Goal: Task Accomplishment & Management: Manage account settings

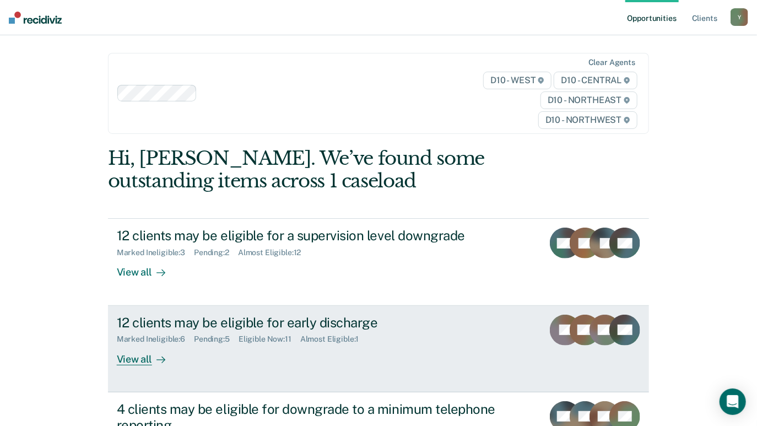
click at [137, 359] on div "View all" at bounding box center [148, 354] width 62 height 21
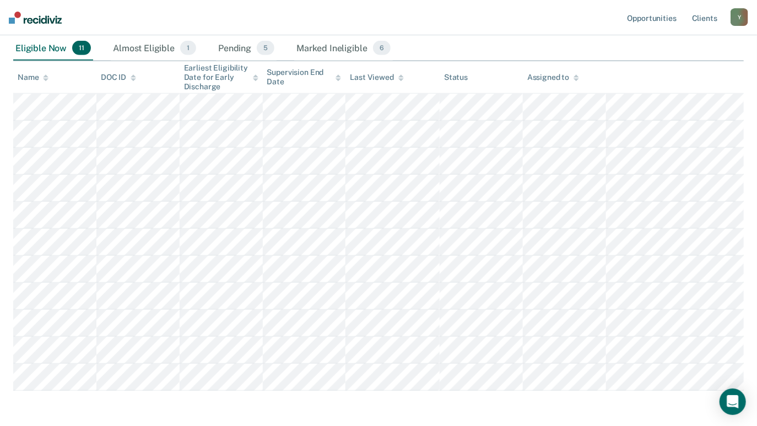
scroll to position [278, 0]
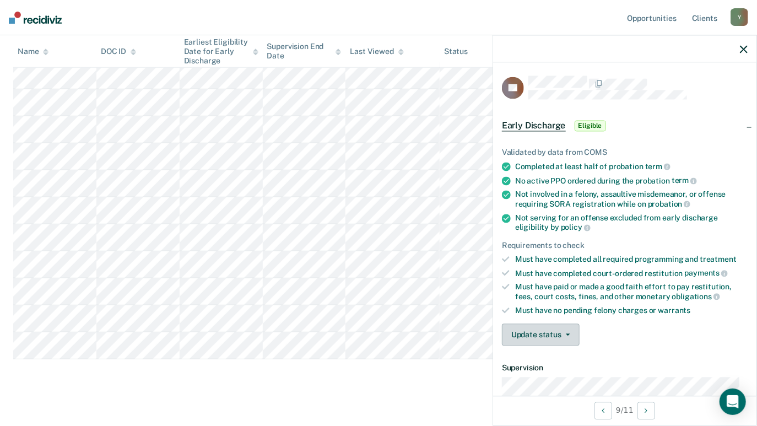
click at [559, 330] on button "Update status" at bounding box center [541, 335] width 78 height 22
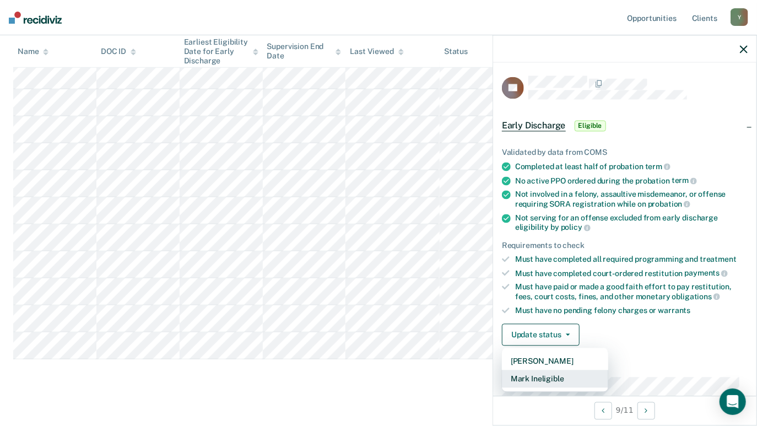
click at [535, 373] on button "Mark Ineligible" at bounding box center [555, 379] width 106 height 18
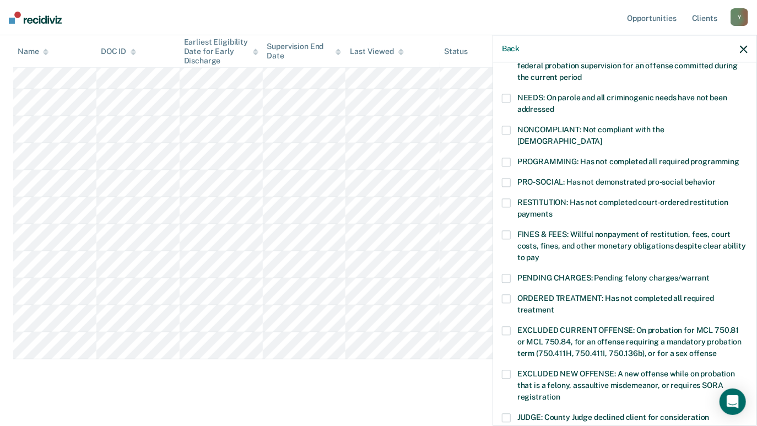
scroll to position [165, 0]
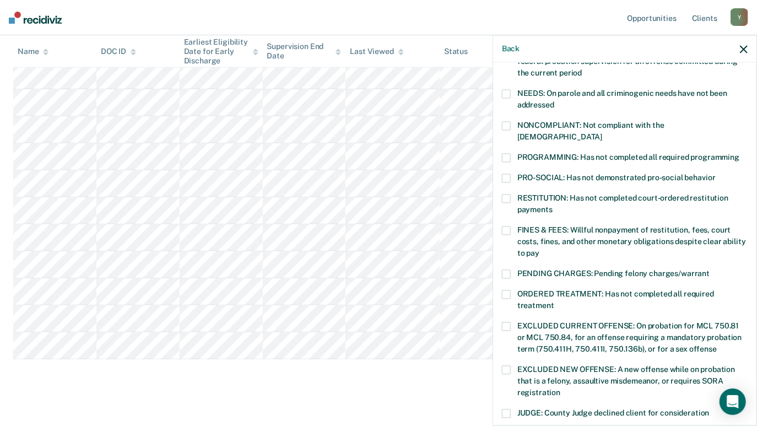
click at [508, 226] on span at bounding box center [506, 230] width 9 height 9
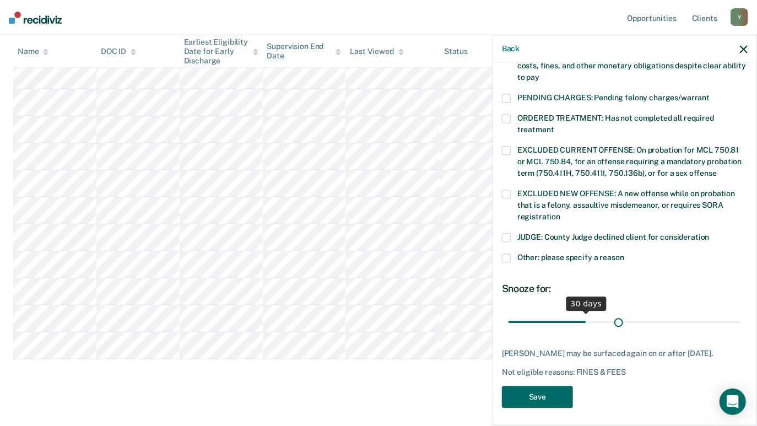
scroll to position [332, 0]
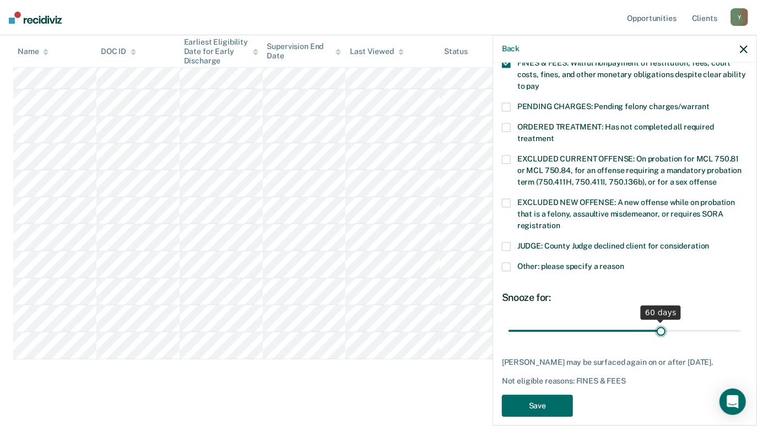
drag, startPoint x: 584, startPoint y: 311, endPoint x: 655, endPoint y: 311, distance: 71.1
type input "60"
click at [655, 321] on input "range" at bounding box center [624, 330] width 232 height 19
click at [535, 394] on button "Save" at bounding box center [537, 405] width 71 height 23
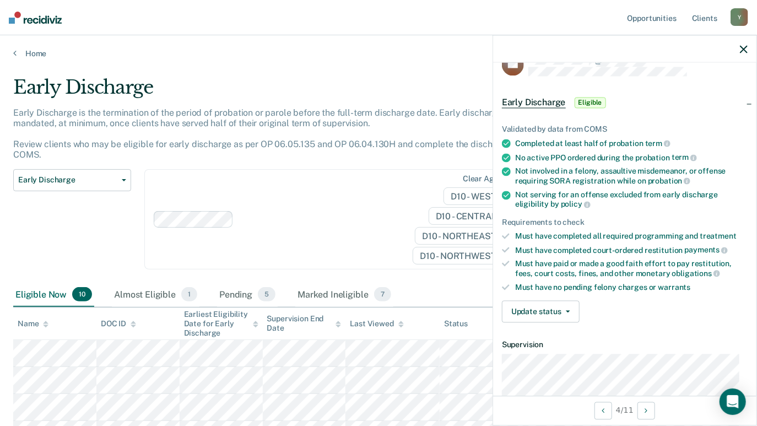
scroll to position [0, 0]
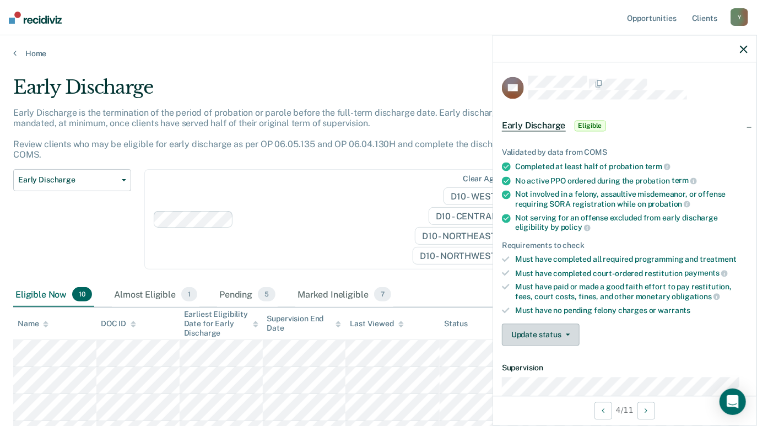
click at [566, 334] on icon "button" at bounding box center [568, 335] width 4 height 2
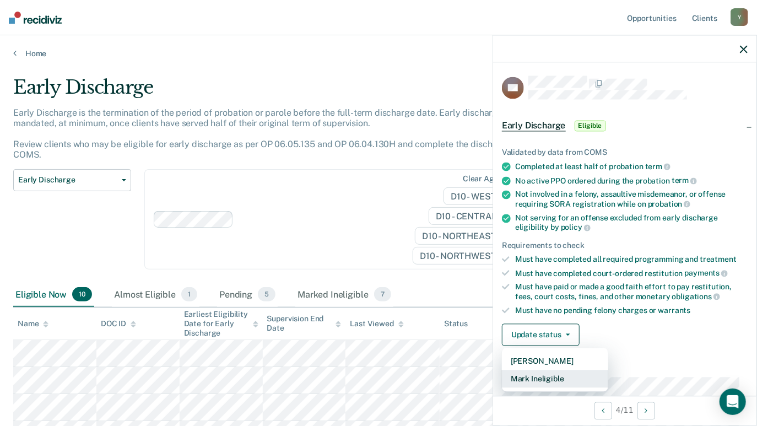
click at [548, 376] on button "Mark Ineligible" at bounding box center [555, 379] width 106 height 18
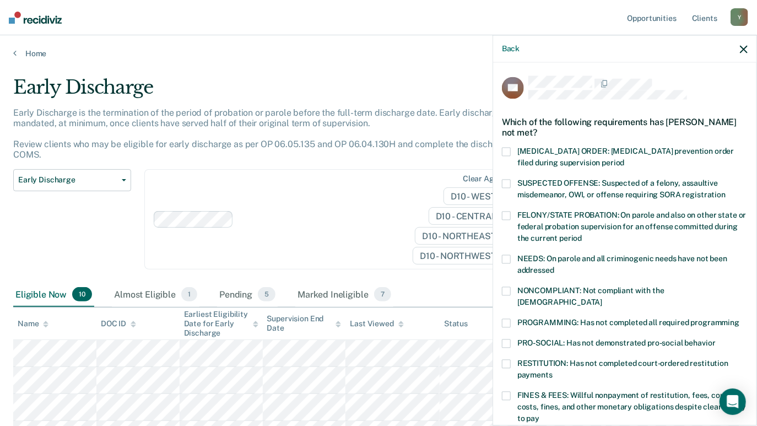
click at [506, 318] on span at bounding box center [506, 322] width 9 height 9
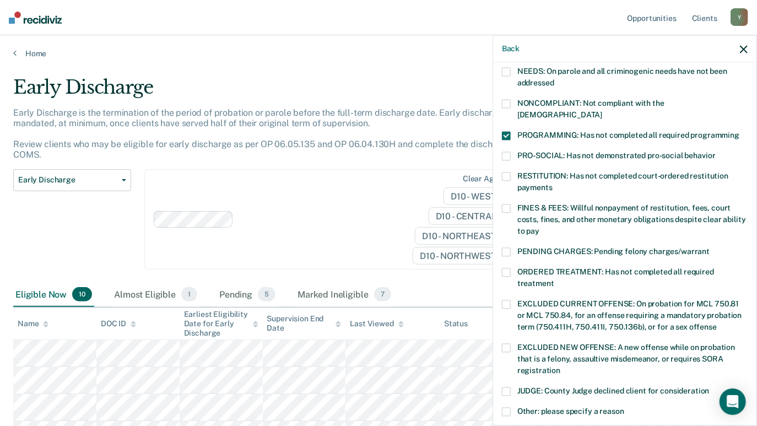
scroll to position [330, 0]
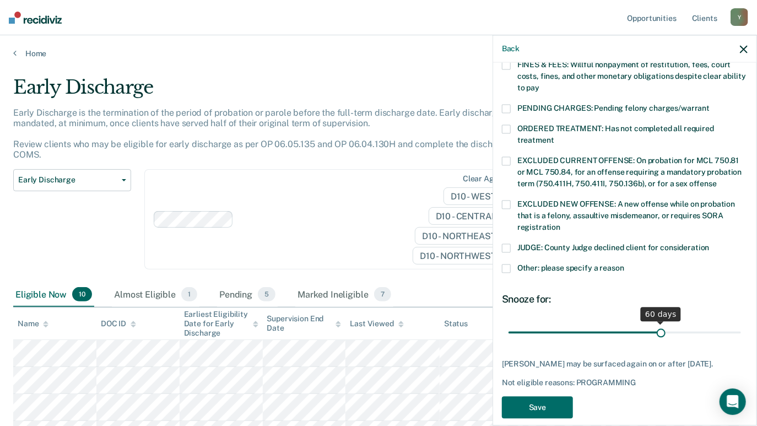
drag, startPoint x: 580, startPoint y: 321, endPoint x: 655, endPoint y: 319, distance: 74.9
type input "60"
click at [655, 323] on input "range" at bounding box center [624, 332] width 232 height 19
click at [540, 396] on button "Save" at bounding box center [537, 407] width 71 height 23
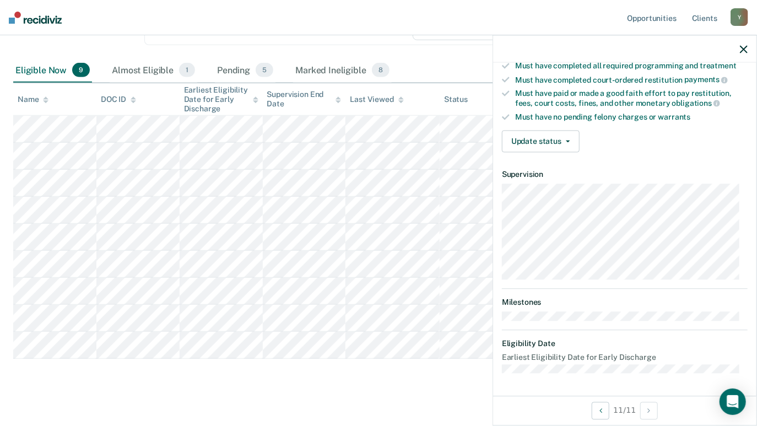
scroll to position [188, 0]
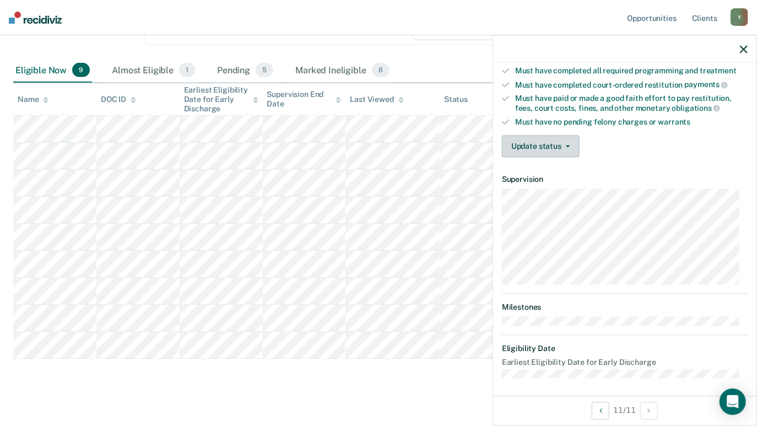
click at [559, 145] on button "Update status" at bounding box center [541, 147] width 78 height 22
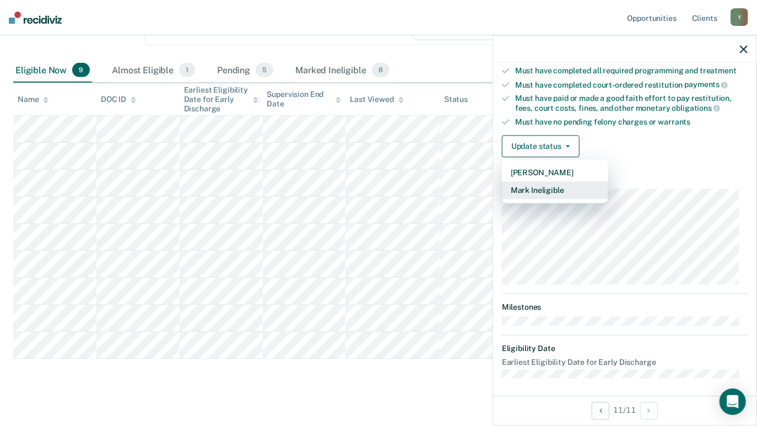
click at [546, 182] on button "Mark Ineligible" at bounding box center [555, 191] width 106 height 18
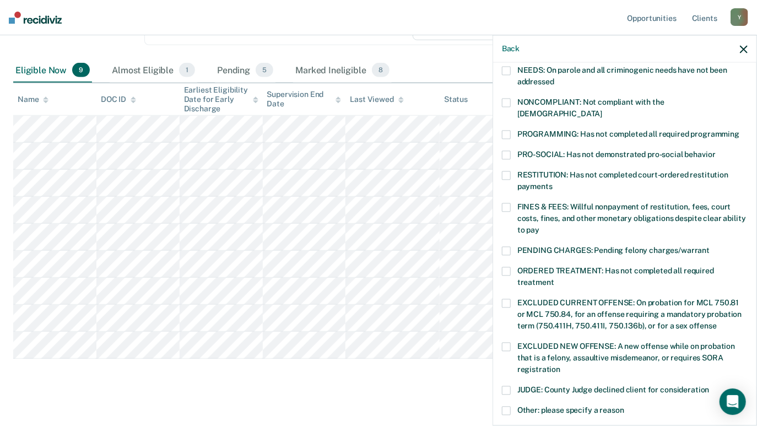
click at [508, 386] on span at bounding box center [506, 390] width 9 height 9
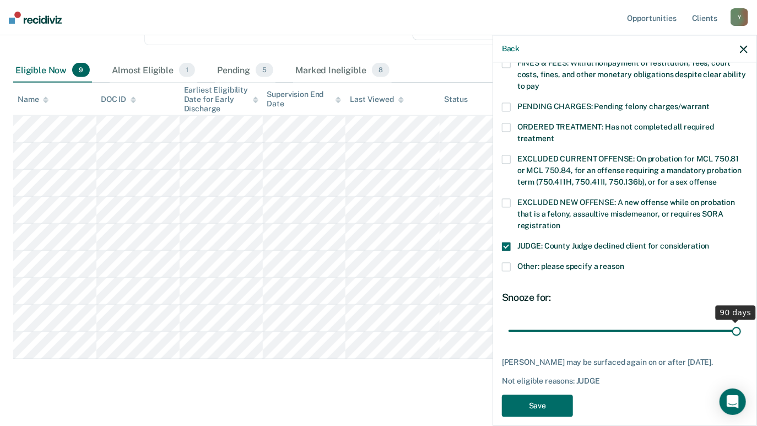
drag, startPoint x: 584, startPoint y: 319, endPoint x: 730, endPoint y: 309, distance: 145.8
type input "90"
click at [730, 321] on input "range" at bounding box center [624, 330] width 232 height 19
click at [540, 394] on button "Save" at bounding box center [537, 405] width 71 height 23
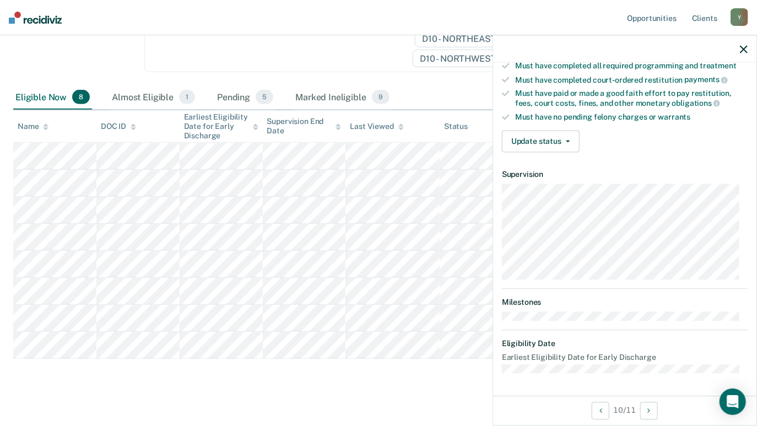
scroll to position [188, 0]
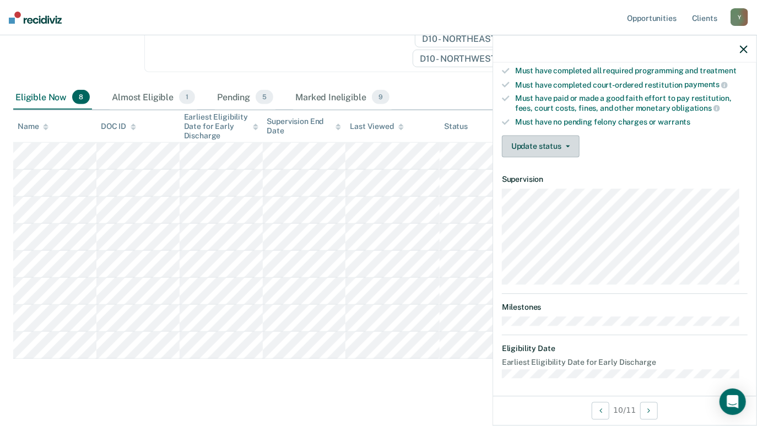
click at [555, 143] on button "Update status" at bounding box center [541, 147] width 78 height 22
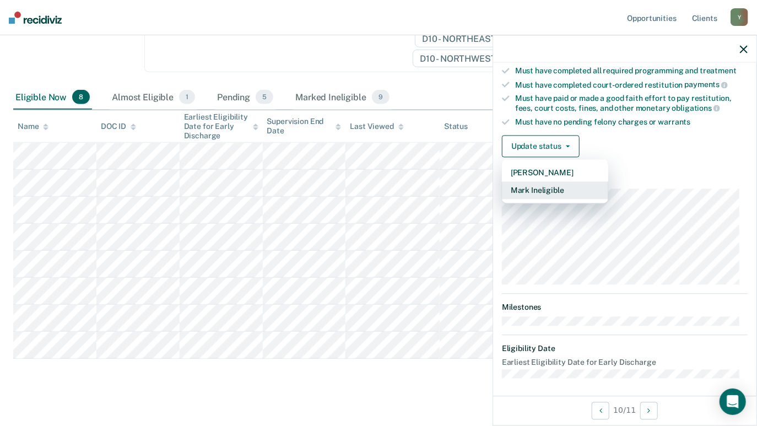
click at [555, 186] on button "Mark Ineligible" at bounding box center [555, 191] width 106 height 18
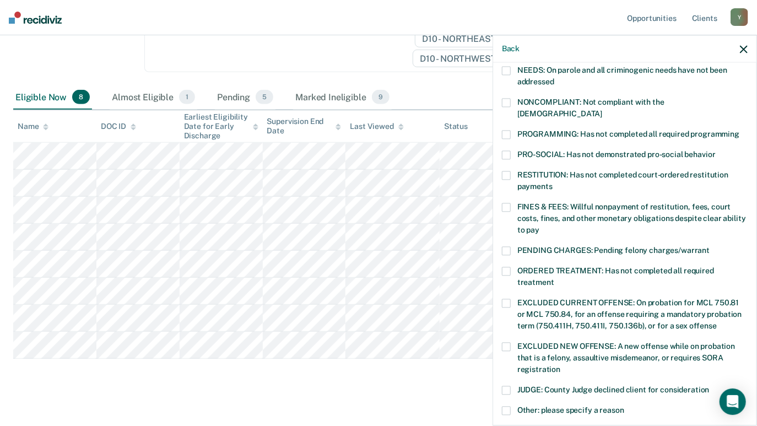
click at [508, 130] on span at bounding box center [506, 134] width 9 height 9
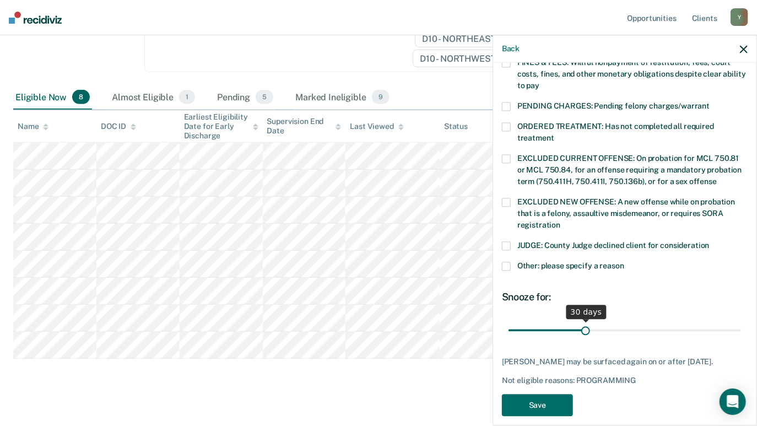
scroll to position [341, 0]
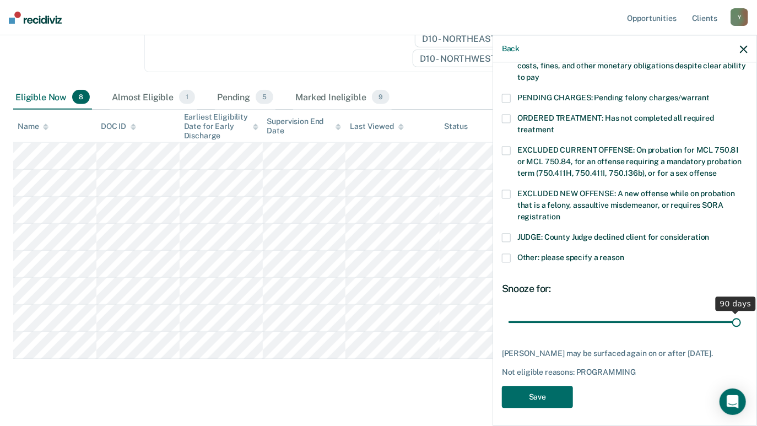
drag, startPoint x: 583, startPoint y: 313, endPoint x: 730, endPoint y: 310, distance: 146.6
type input "90"
click at [730, 312] on input "range" at bounding box center [624, 321] width 232 height 19
click at [527, 393] on button "Save" at bounding box center [537, 397] width 71 height 23
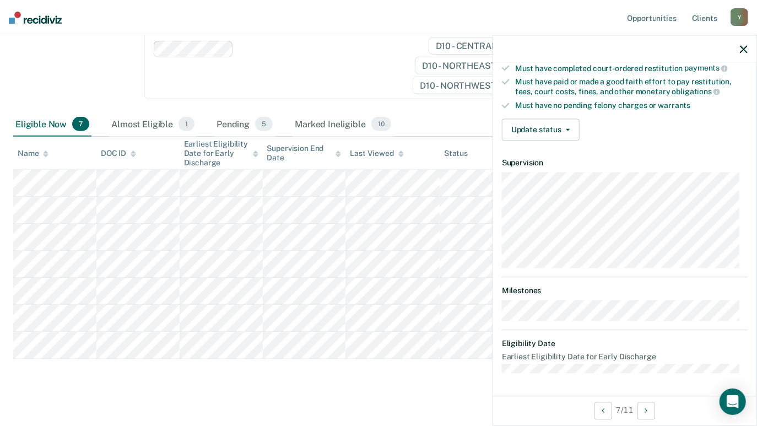
scroll to position [188, 0]
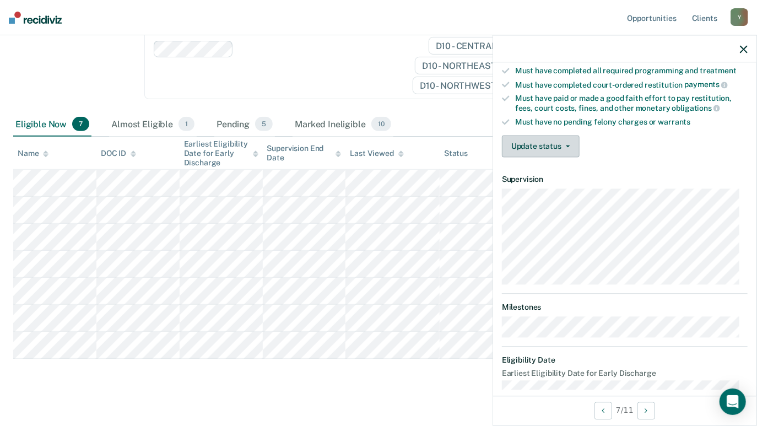
click at [560, 147] on button "Update status" at bounding box center [541, 147] width 78 height 22
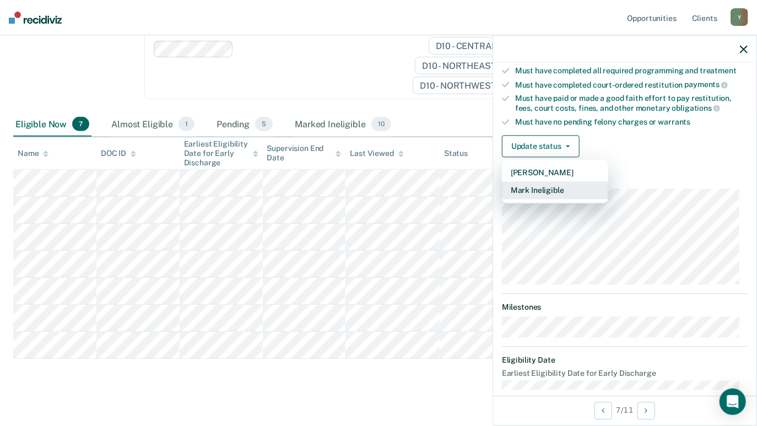
click at [552, 189] on button "Mark Ineligible" at bounding box center [555, 191] width 106 height 18
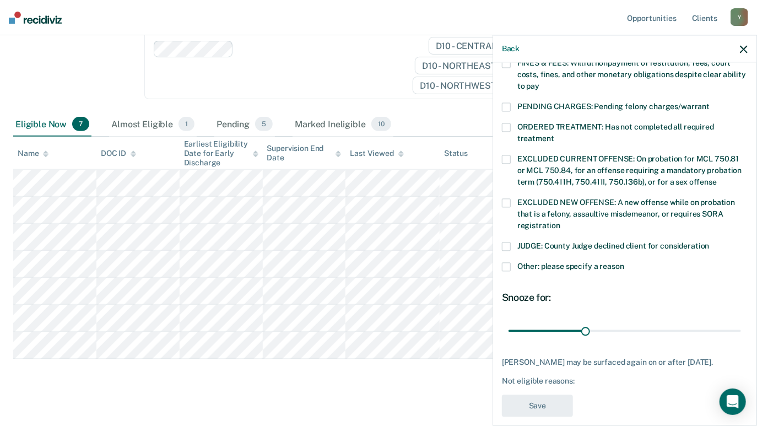
scroll to position [167, 0]
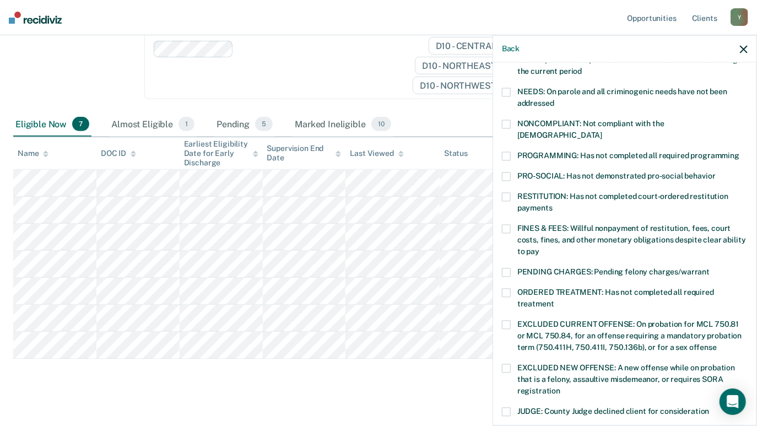
click at [511, 151] on label "PROGRAMMING: Has not completed all required programming" at bounding box center [625, 157] width 246 height 12
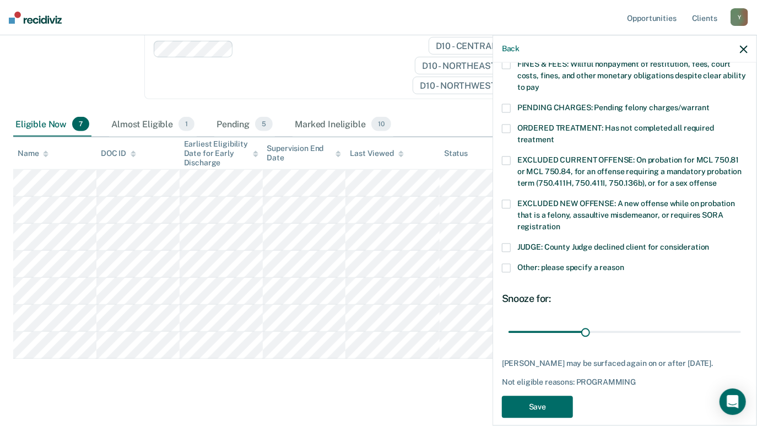
scroll to position [332, 0]
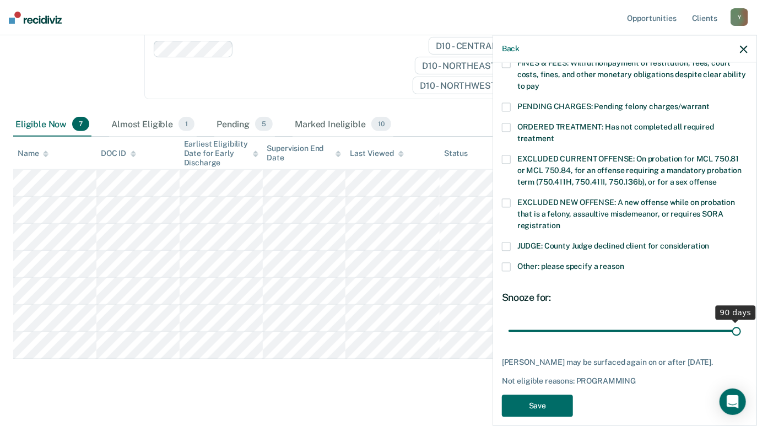
drag, startPoint x: 582, startPoint y: 315, endPoint x: 738, endPoint y: 311, distance: 155.9
type input "90"
click at [738, 321] on input "range" at bounding box center [624, 330] width 232 height 19
click at [550, 394] on button "Save" at bounding box center [537, 405] width 71 height 23
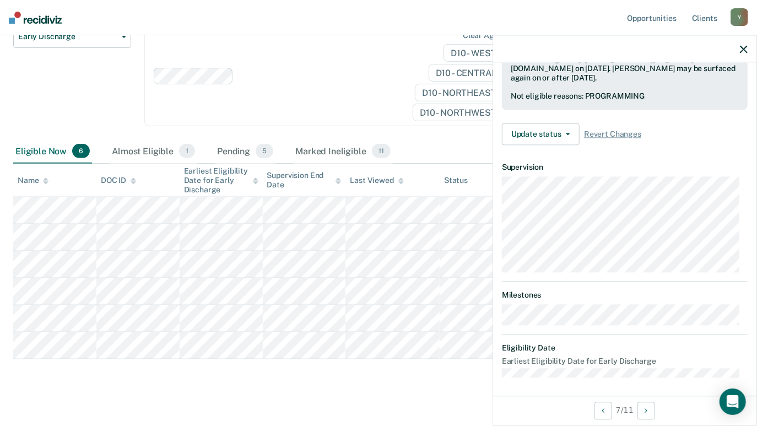
scroll to position [188, 0]
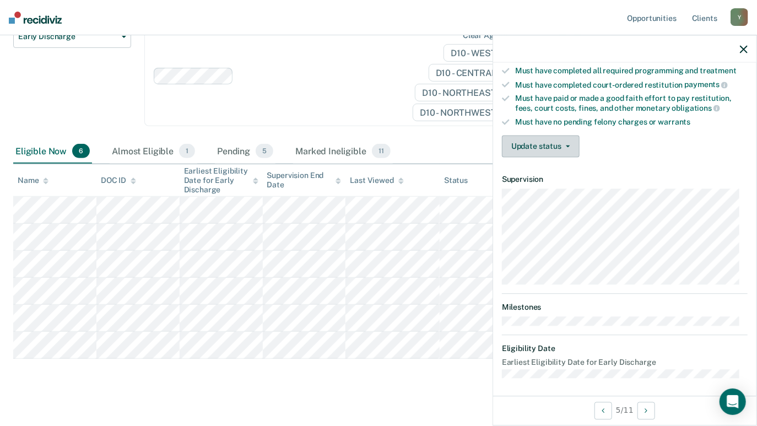
click at [548, 145] on button "Update status" at bounding box center [541, 147] width 78 height 22
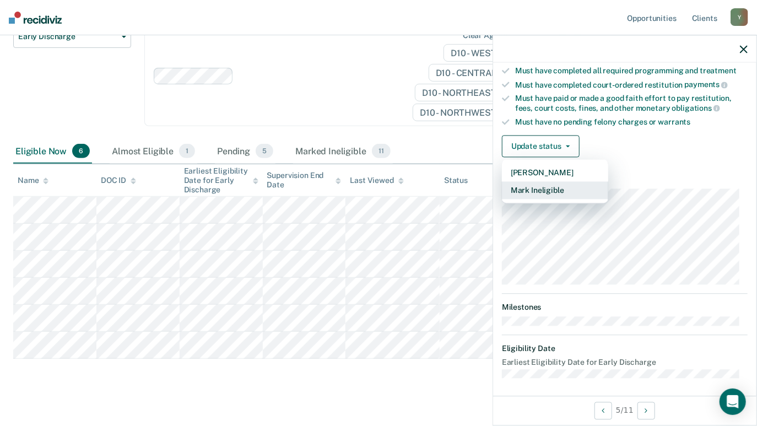
click at [542, 184] on button "Mark Ineligible" at bounding box center [555, 191] width 106 height 18
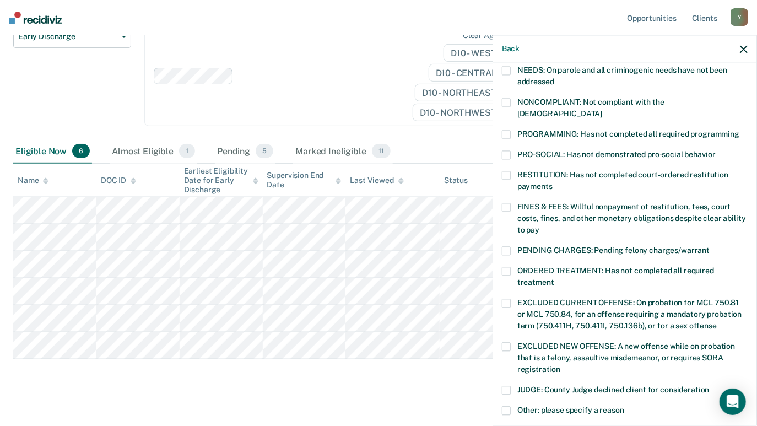
click at [507, 130] on span at bounding box center [506, 134] width 9 height 9
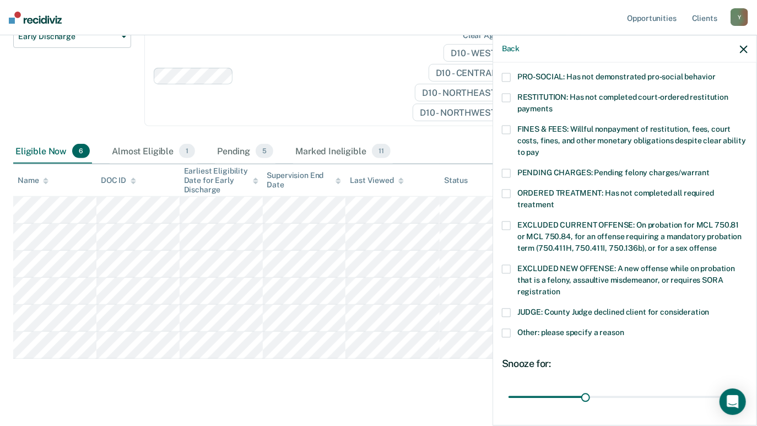
scroll to position [341, 0]
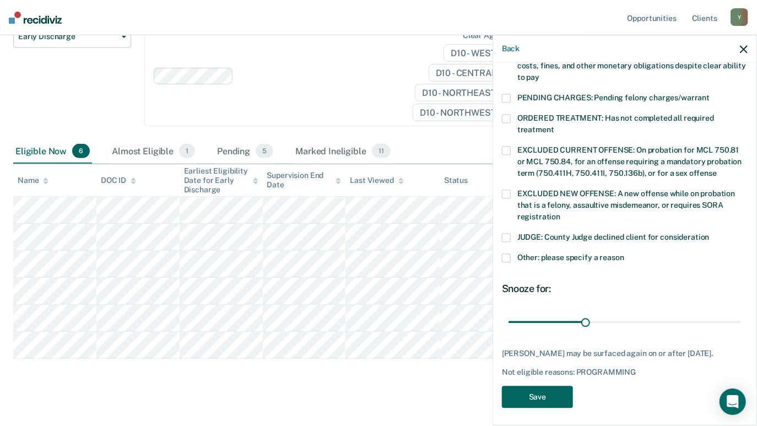
click at [539, 386] on button "Save" at bounding box center [537, 397] width 71 height 23
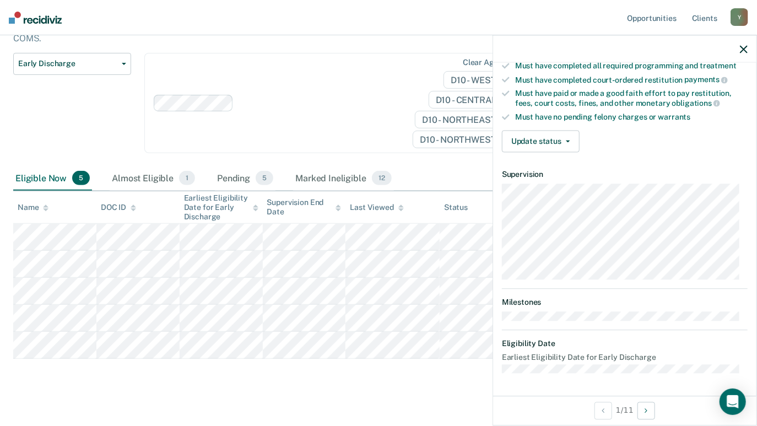
scroll to position [188, 0]
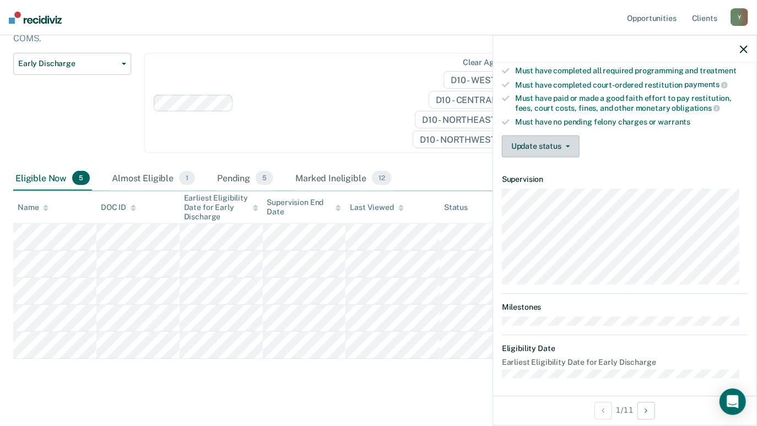
click at [525, 139] on button "Update status" at bounding box center [541, 147] width 78 height 22
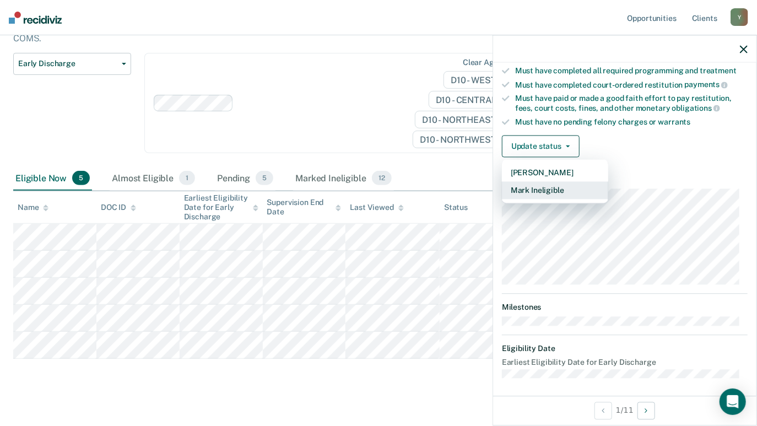
click at [538, 187] on button "Mark Ineligible" at bounding box center [555, 191] width 106 height 18
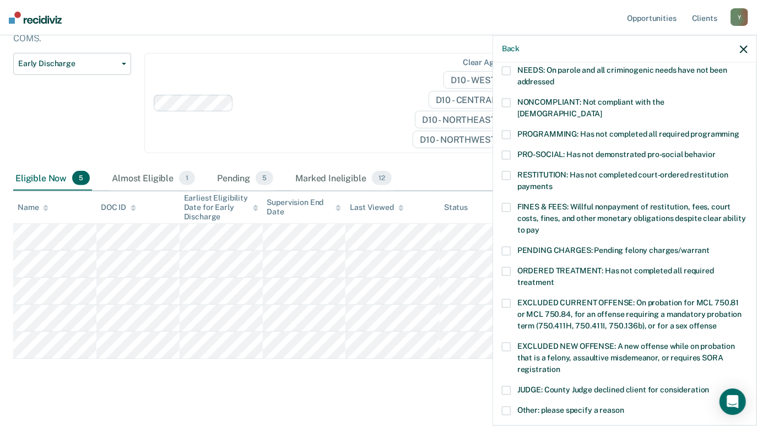
click at [513, 130] on label "PROGRAMMING: Has not completed all required programming" at bounding box center [625, 136] width 246 height 12
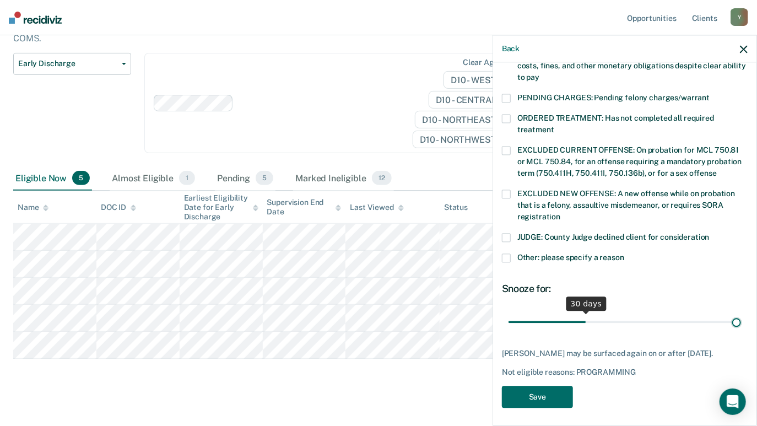
scroll to position [332, 0]
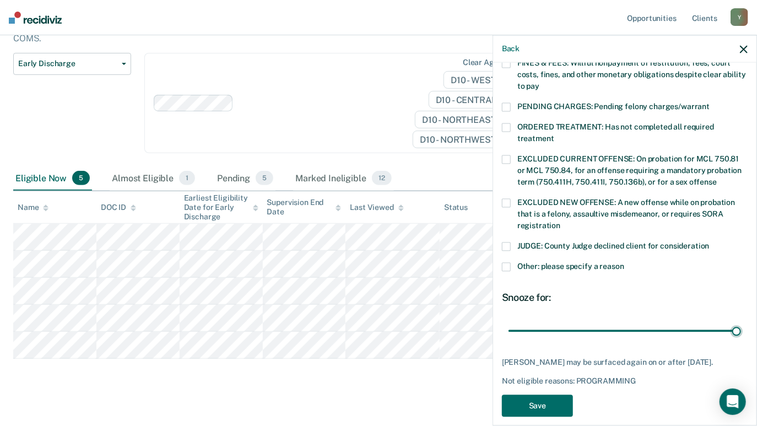
drag, startPoint x: 584, startPoint y: 312, endPoint x: 763, endPoint y: 294, distance: 179.3
type input "90"
click at [741, 321] on input "range" at bounding box center [624, 330] width 232 height 19
click at [555, 394] on button "Save" at bounding box center [537, 405] width 71 height 23
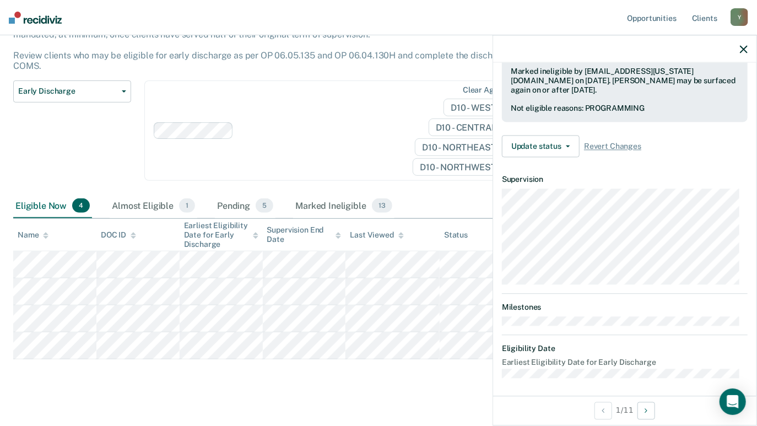
scroll to position [188, 0]
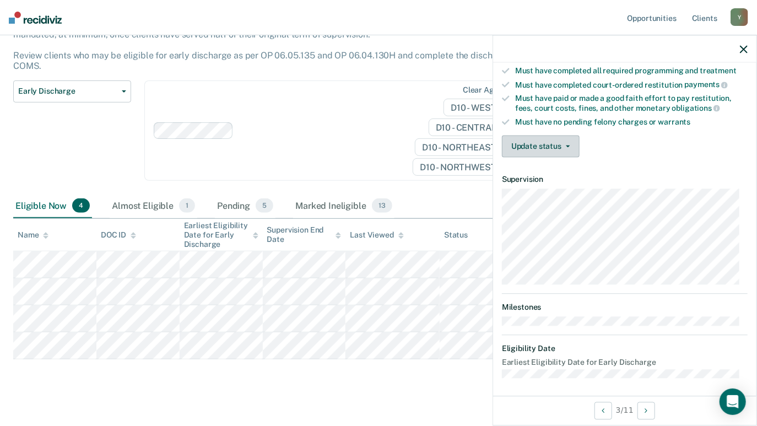
click at [540, 145] on button "Update status" at bounding box center [541, 147] width 78 height 22
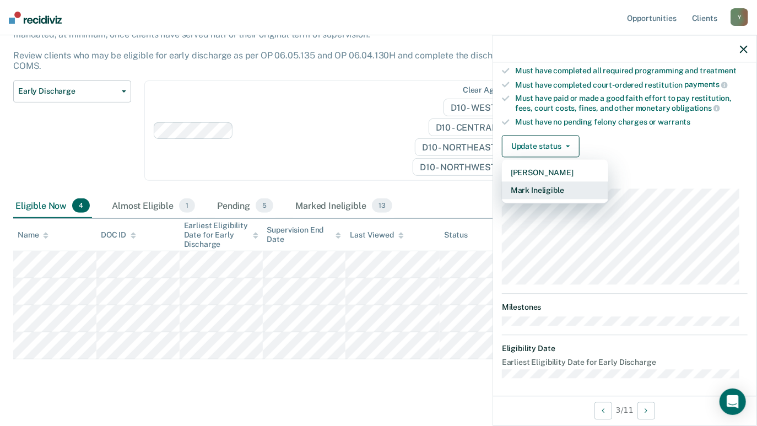
click at [540, 185] on button "Mark Ineligible" at bounding box center [555, 191] width 106 height 18
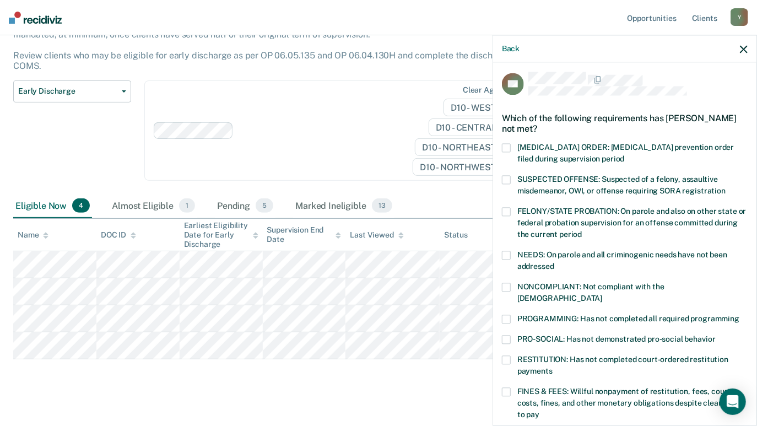
scroll to position [0, 0]
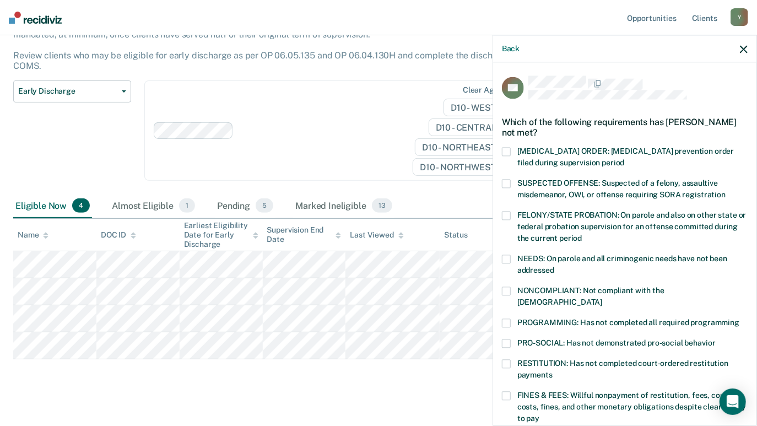
click at [511, 289] on label "NONCOMPLIANT: Not compliant with the [DEMOGRAPHIC_DATA]" at bounding box center [625, 297] width 246 height 23
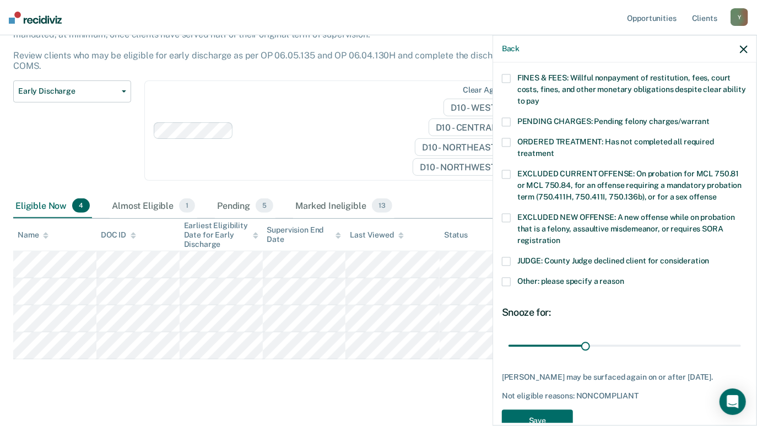
scroll to position [330, 0]
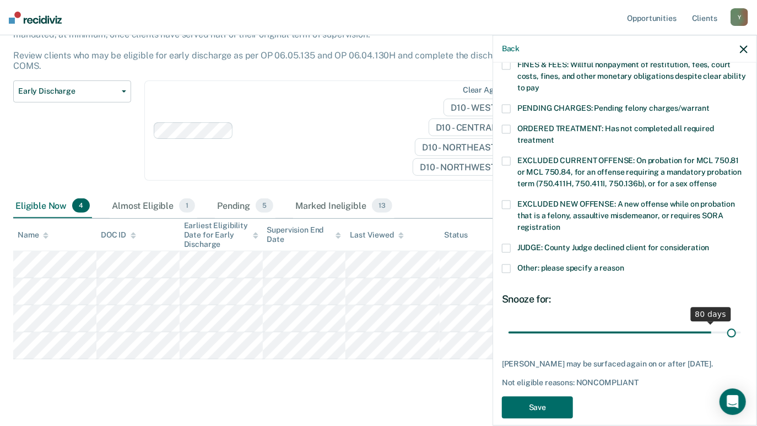
drag, startPoint x: 583, startPoint y: 321, endPoint x: 723, endPoint y: 317, distance: 140.0
click at [723, 323] on input "range" at bounding box center [624, 332] width 232 height 19
drag, startPoint x: 726, startPoint y: 320, endPoint x: 744, endPoint y: 317, distance: 17.9
type input "90"
click at [741, 323] on input "range" at bounding box center [624, 332] width 232 height 19
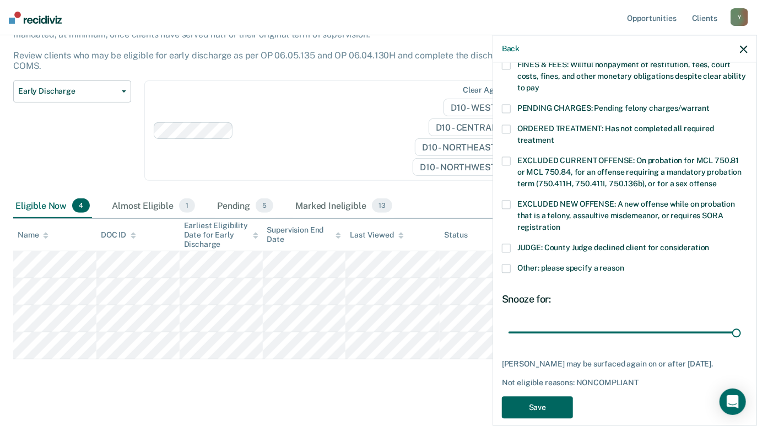
click at [550, 398] on button "Save" at bounding box center [537, 407] width 71 height 23
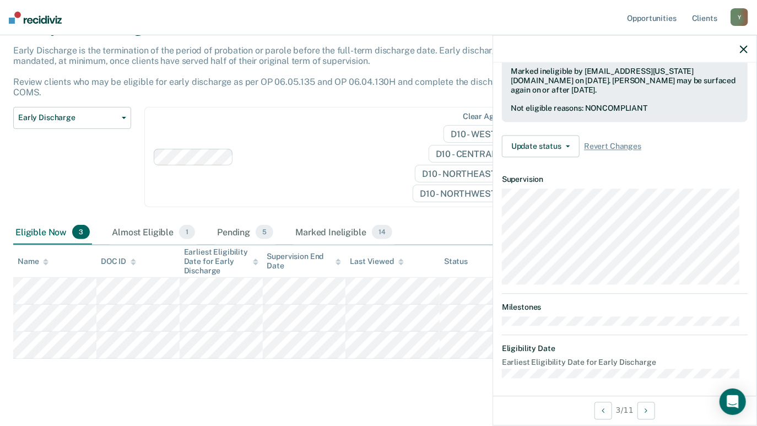
scroll to position [188, 0]
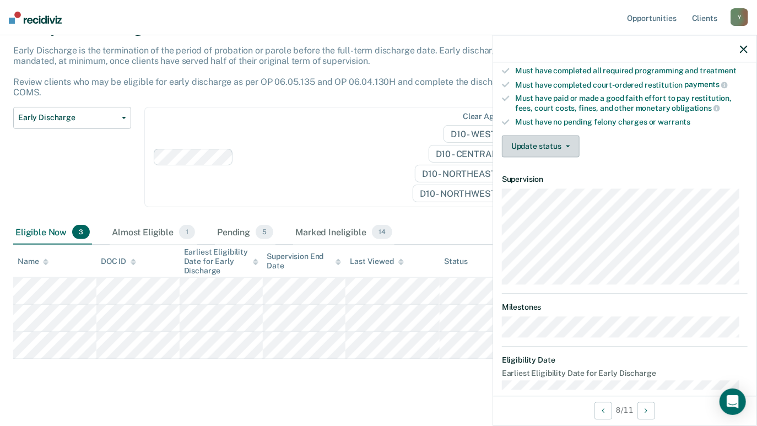
click at [540, 150] on button "Update status" at bounding box center [541, 147] width 78 height 22
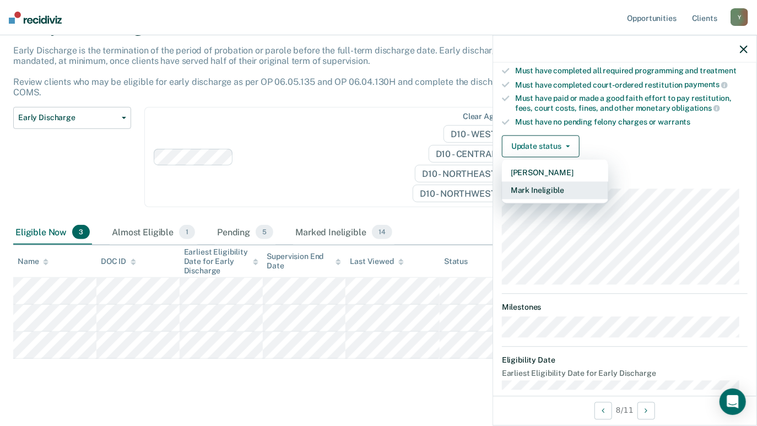
click at [542, 184] on button "Mark Ineligible" at bounding box center [555, 191] width 106 height 18
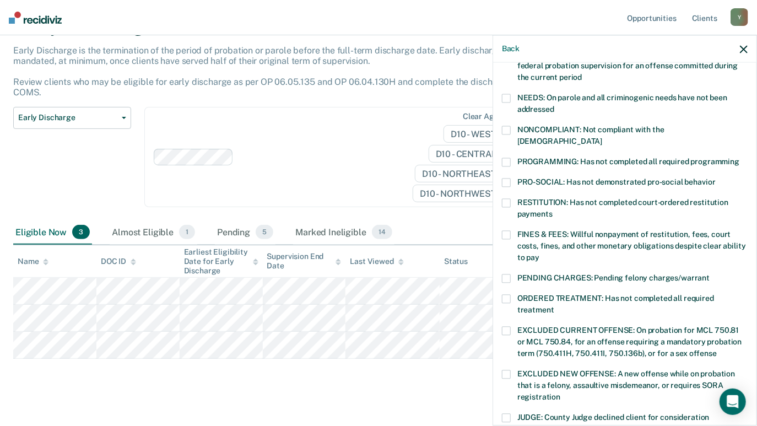
scroll to position [165, 0]
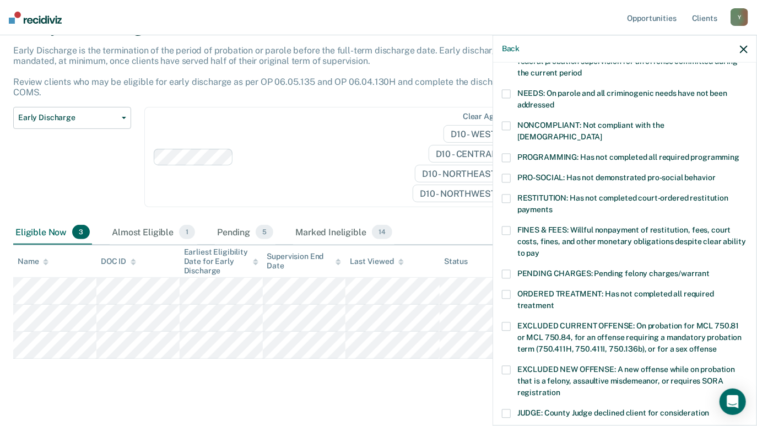
click at [507, 226] on span at bounding box center [506, 230] width 9 height 9
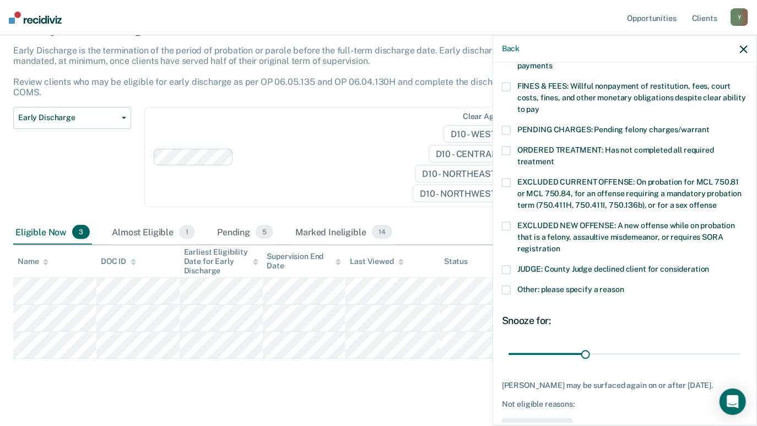
scroll to position [332, 0]
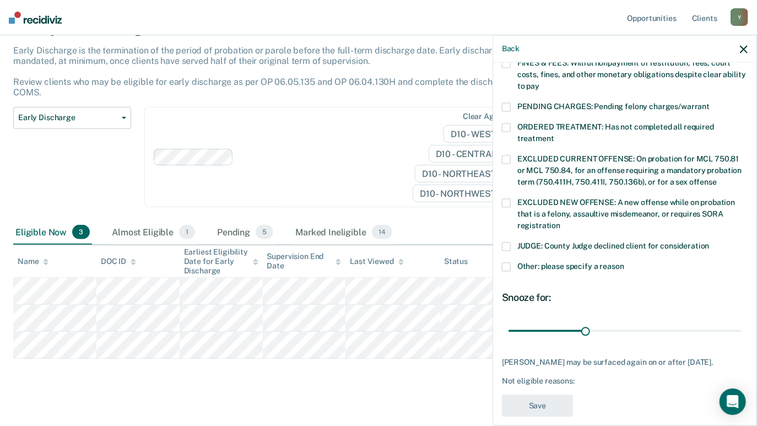
click at [511, 262] on label "Other: please specify a reason" at bounding box center [625, 268] width 246 height 12
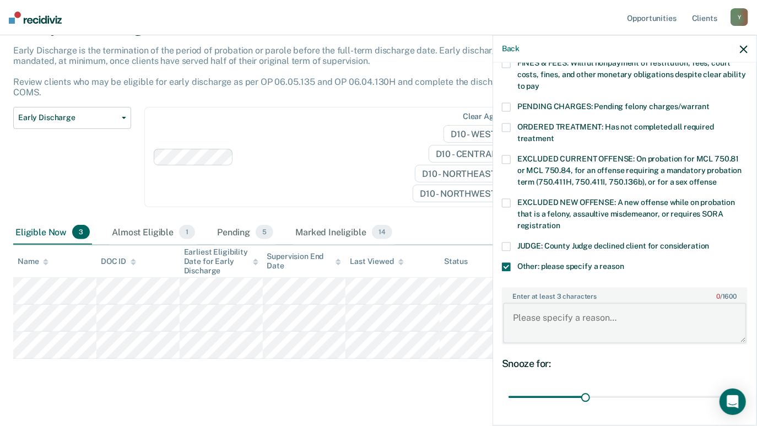
click at [548, 311] on textarea "Enter at least 3 characters 0 / 1600" at bounding box center [624, 322] width 243 height 41
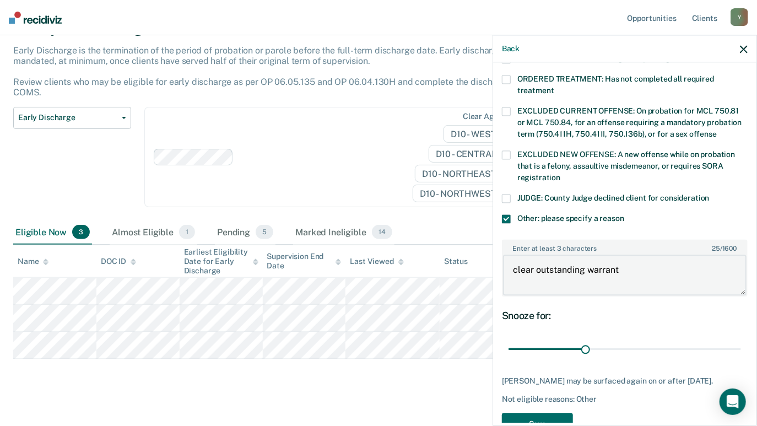
scroll to position [398, 0]
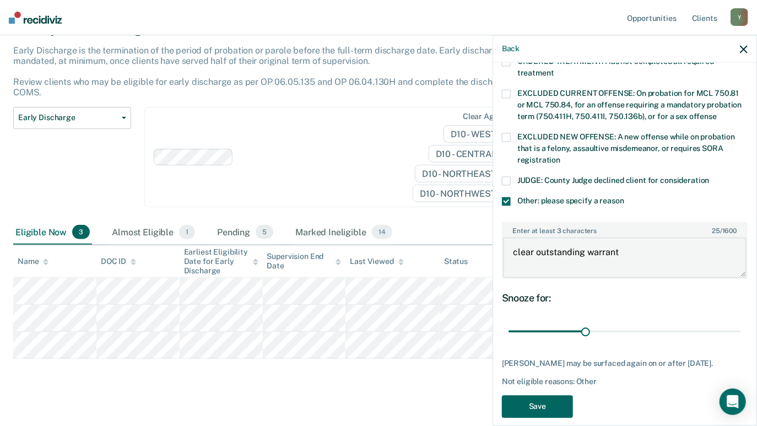
type textarea "clear outstanding warrant"
click at [530, 395] on button "Save" at bounding box center [537, 406] width 71 height 23
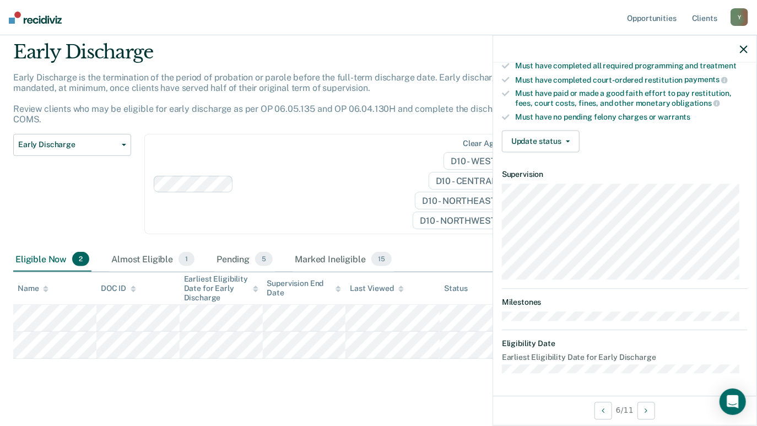
scroll to position [188, 0]
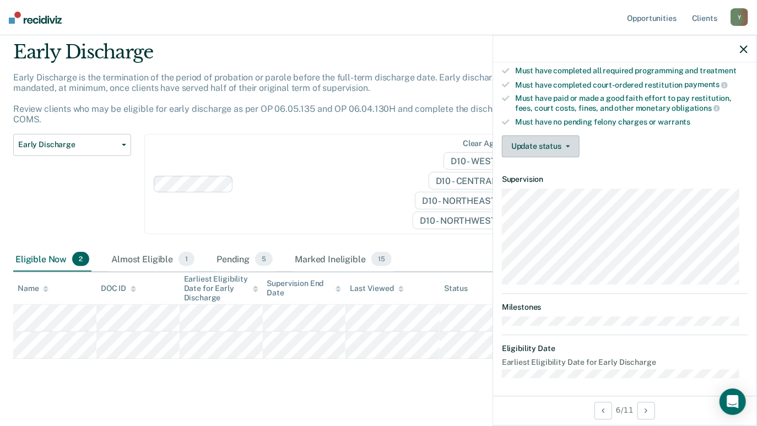
click at [557, 149] on button "Update status" at bounding box center [541, 147] width 78 height 22
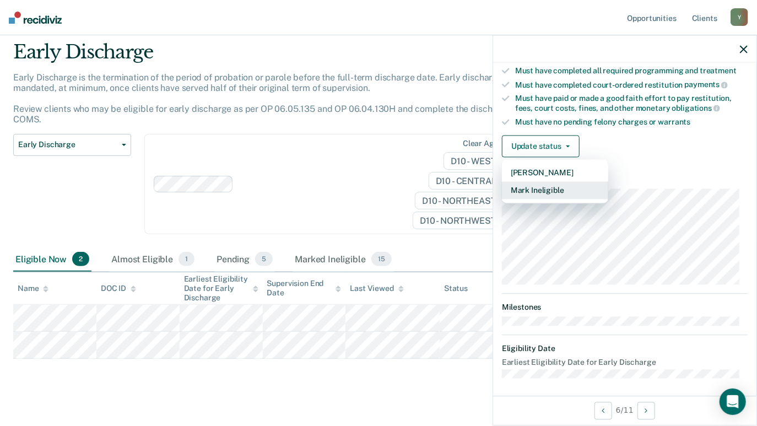
click at [553, 186] on button "Mark Ineligible" at bounding box center [555, 191] width 106 height 18
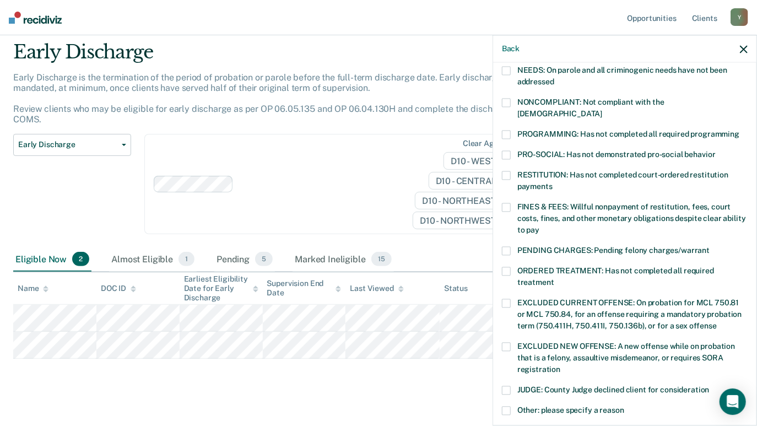
click at [508, 130] on span at bounding box center [506, 134] width 9 height 9
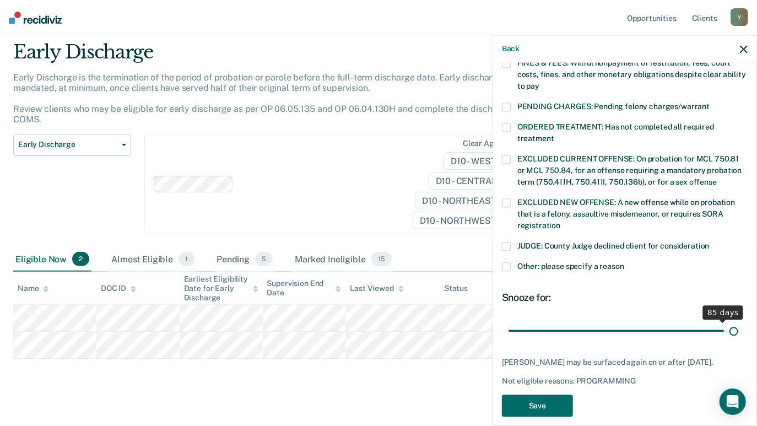
scroll to position [341, 0]
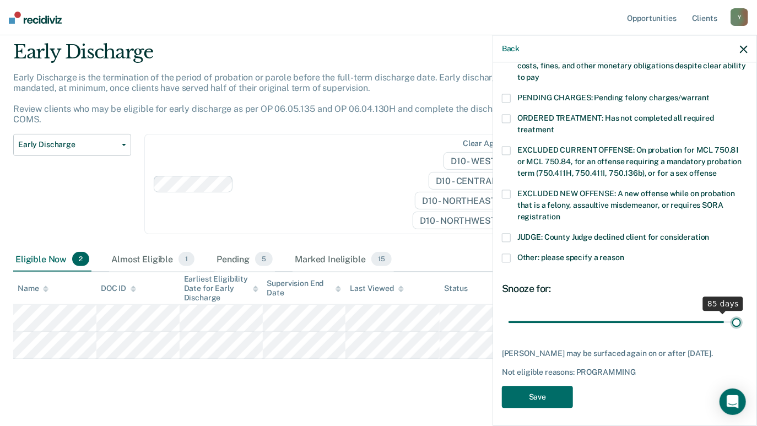
drag, startPoint x: 581, startPoint y: 310, endPoint x: 728, endPoint y: 301, distance: 147.3
type input "90"
click at [728, 312] on input "range" at bounding box center [624, 321] width 232 height 19
click at [561, 389] on button "Save" at bounding box center [537, 397] width 71 height 23
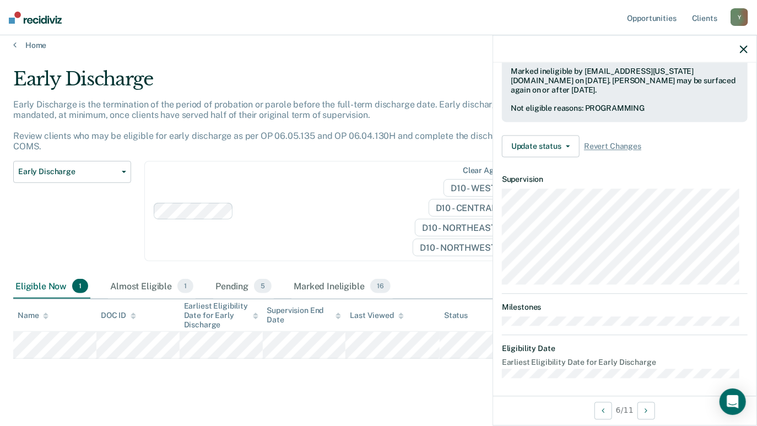
scroll to position [188, 0]
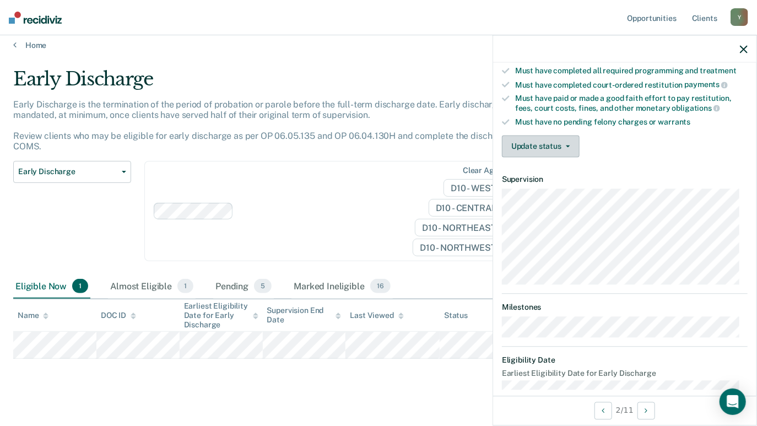
click at [543, 149] on button "Update status" at bounding box center [541, 147] width 78 height 22
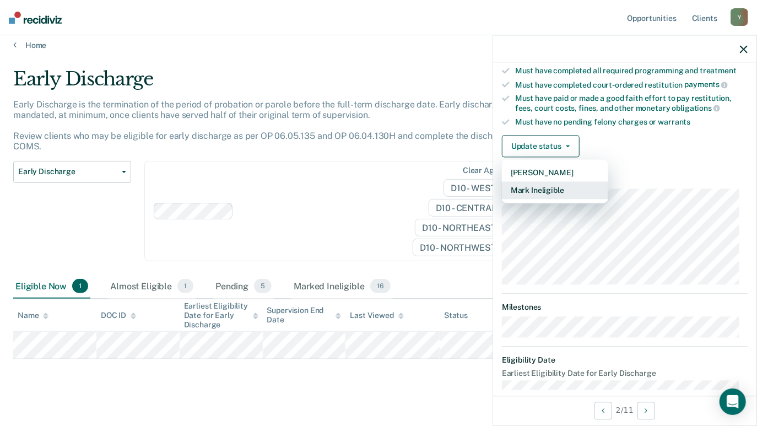
click at [545, 192] on button "Mark Ineligible" at bounding box center [555, 191] width 106 height 18
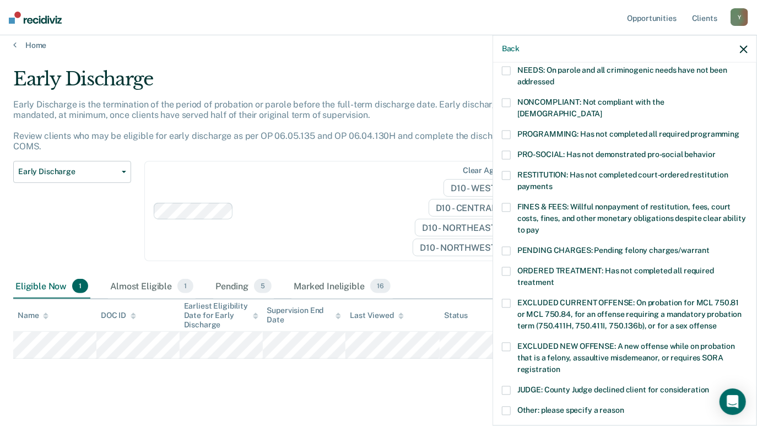
click at [511, 203] on label "FINES & FEES: Willful nonpayment of restitution, fees, court costs, fines, and …" at bounding box center [625, 220] width 246 height 35
click at [504, 203] on span at bounding box center [506, 207] width 9 height 9
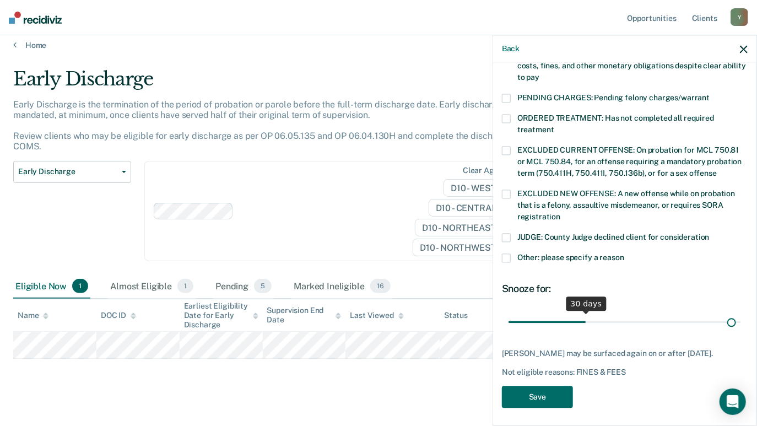
scroll to position [341, 0]
drag, startPoint x: 582, startPoint y: 307, endPoint x: 764, endPoint y: 305, distance: 182.3
type input "90"
click at [741, 312] on input "range" at bounding box center [624, 321] width 232 height 19
click at [509, 388] on button "Save" at bounding box center [537, 397] width 71 height 23
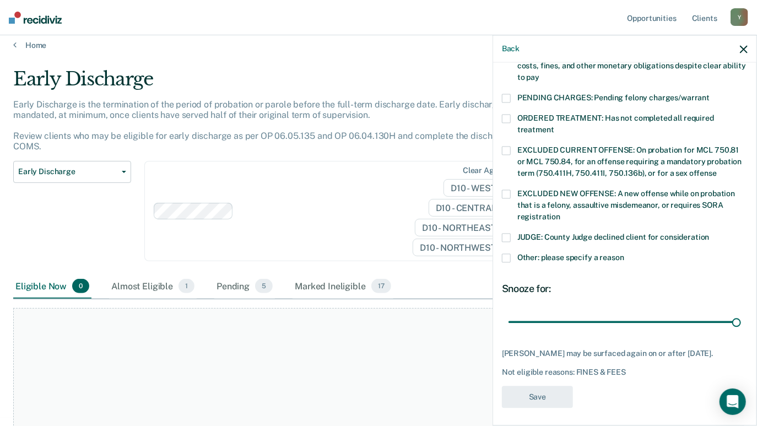
scroll to position [282, 0]
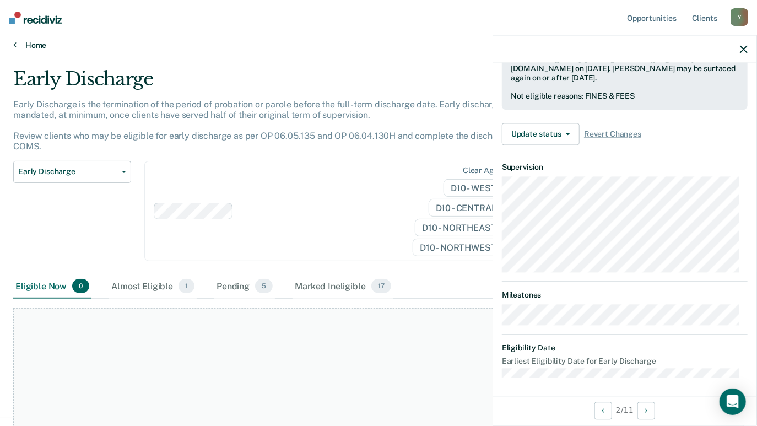
click at [36, 44] on link "Home" at bounding box center [378, 45] width 730 height 10
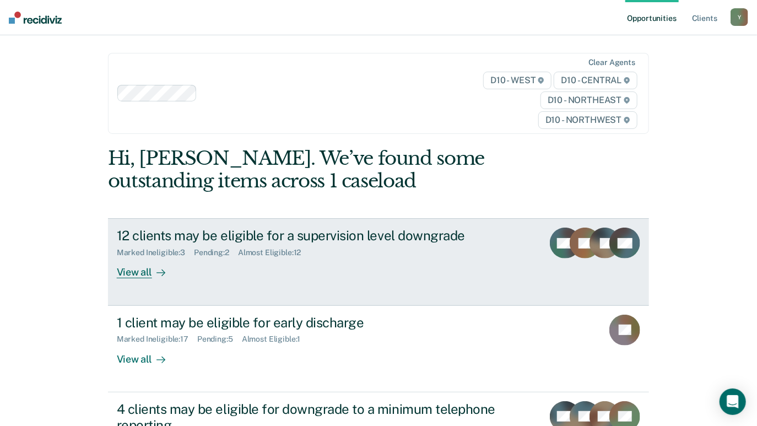
scroll to position [135, 0]
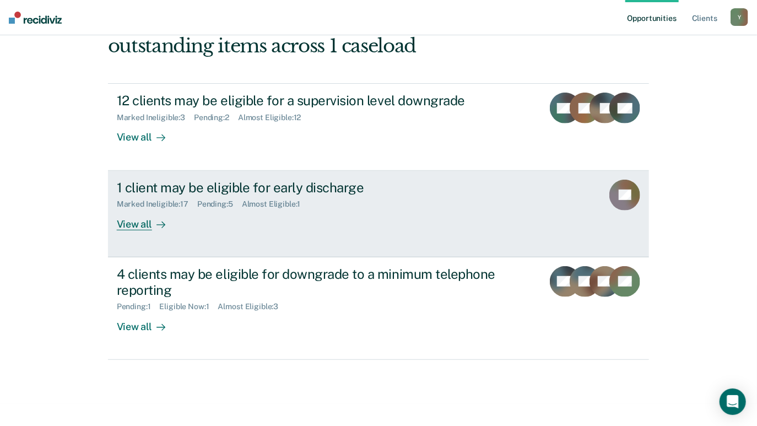
click at [136, 221] on div "View all" at bounding box center [148, 219] width 62 height 21
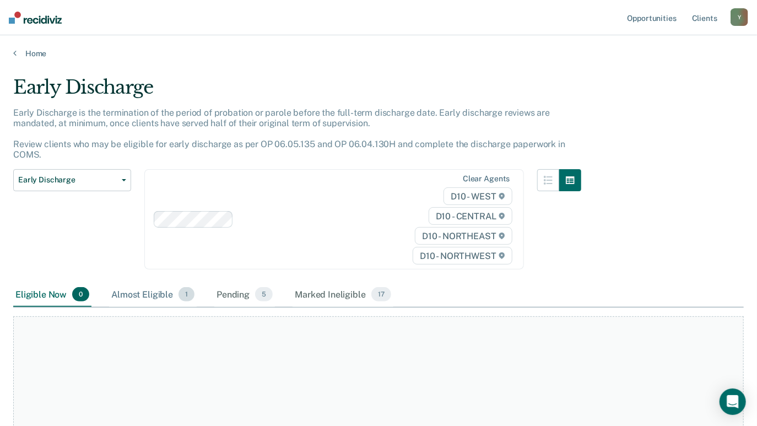
click at [150, 283] on div "Almost Eligible 1" at bounding box center [153, 295] width 88 height 24
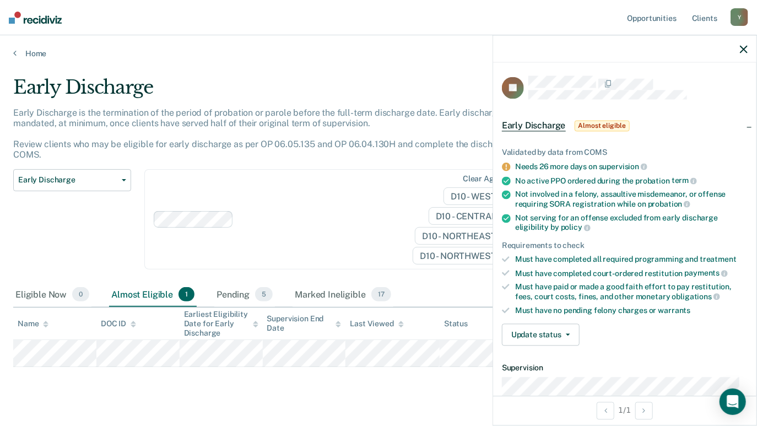
click at [302, 181] on div "Clear agents D10 - WEST D10 - CENTRAL D10 - NORTHEAST D10 - NORTHWEST" at bounding box center [334, 219] width 380 height 101
click at [111, 200] on div "Early Discharge Classification Review Early Discharge Minimum Telephone Reporti…" at bounding box center [72, 226] width 118 height 114
click at [109, 200] on div "Early Discharge Classification Review Early Discharge Minimum Telephone Reporti…" at bounding box center [72, 226] width 118 height 114
click at [31, 51] on link "Home" at bounding box center [378, 53] width 730 height 10
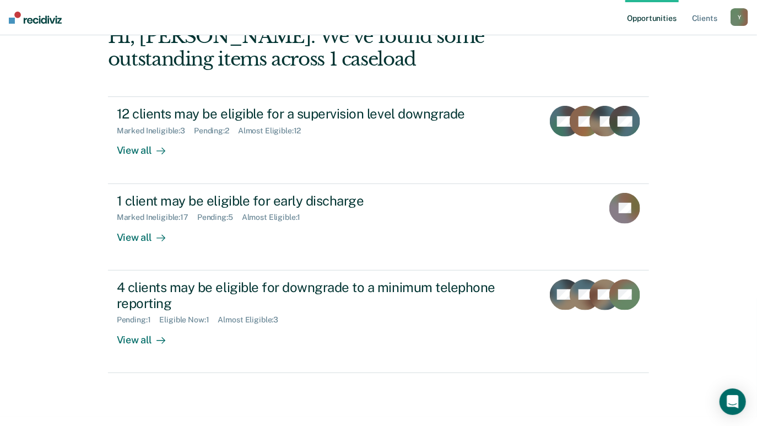
scroll to position [135, 0]
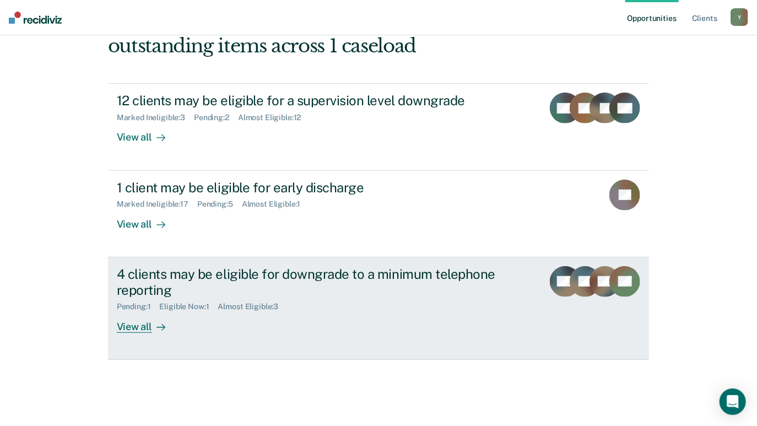
click at [142, 300] on div "Pending : 1 Eligible Now : 1 Almost Eligible : 3" at bounding box center [310, 304] width 387 height 14
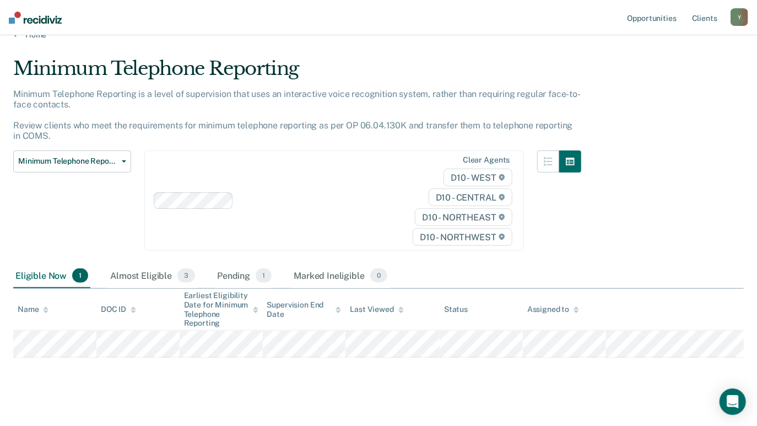
scroll to position [28, 0]
